Goal: Transaction & Acquisition: Purchase product/service

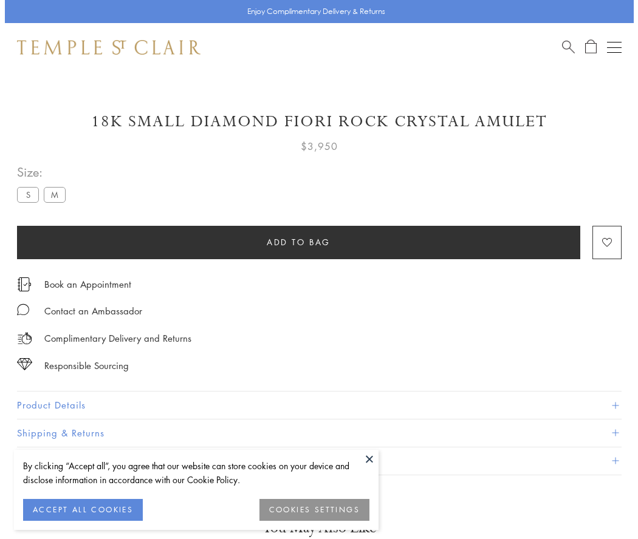
scroll to position [38, 0]
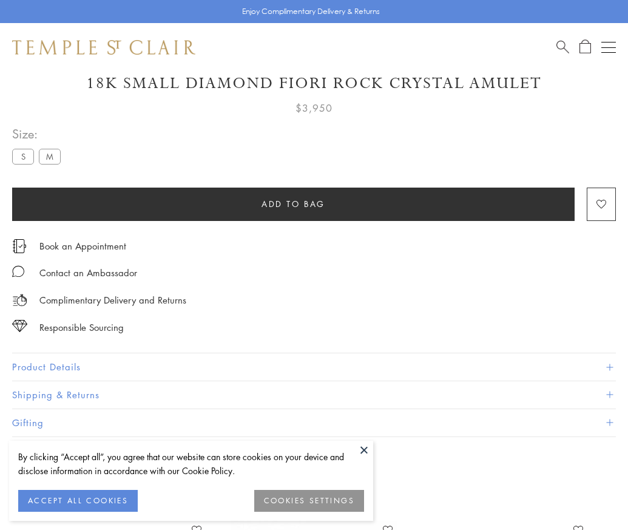
click at [293, 203] on span "Add to bag" at bounding box center [294, 203] width 64 height 13
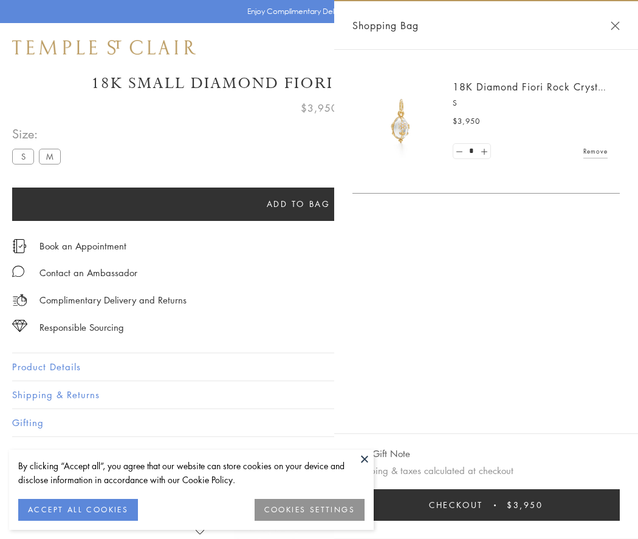
click at [451, 505] on span "Checkout" at bounding box center [456, 504] width 54 height 13
